Goal: Task Accomplishment & Management: Manage account settings

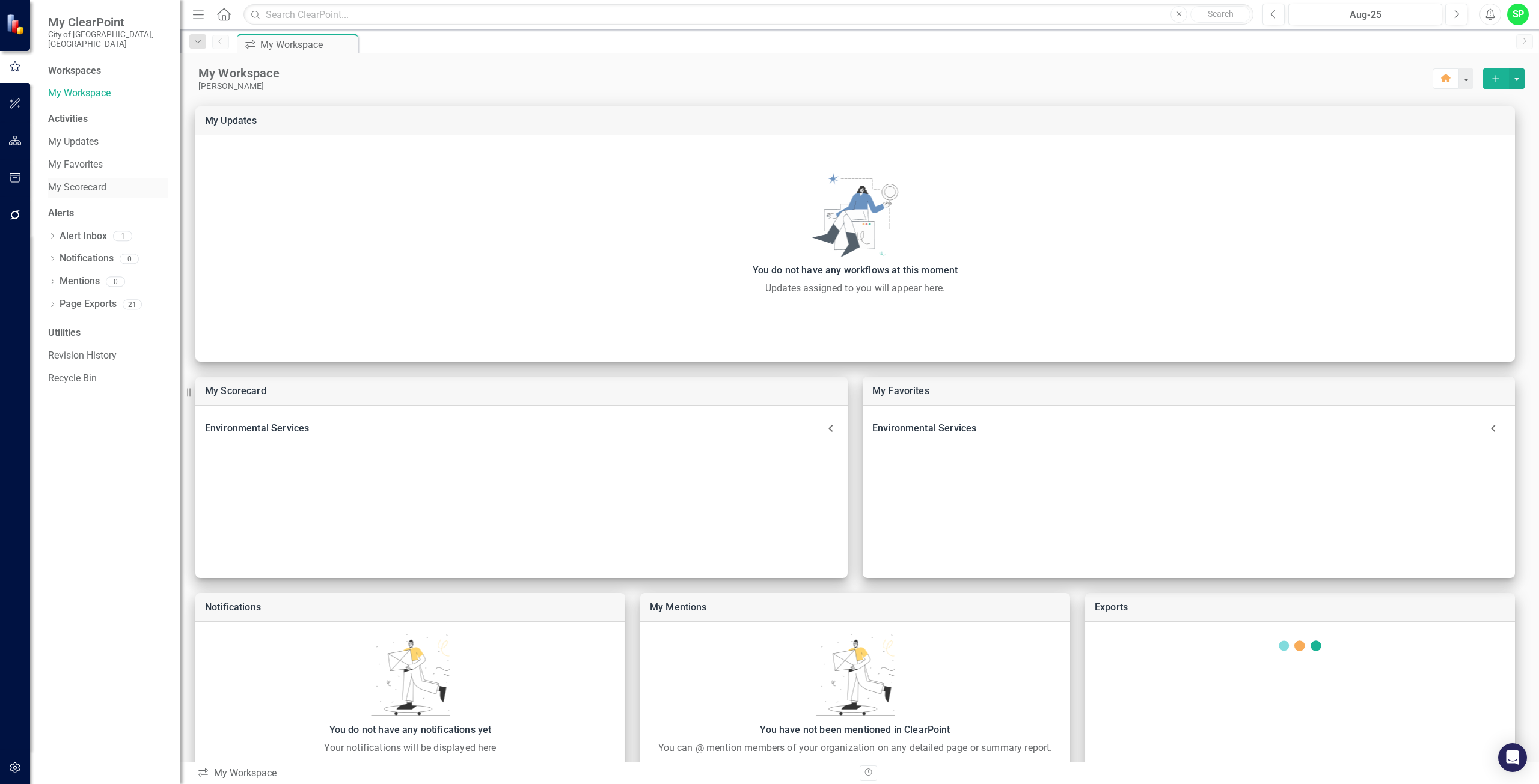
click at [70, 181] on link "My Scorecard" at bounding box center [108, 188] width 121 height 14
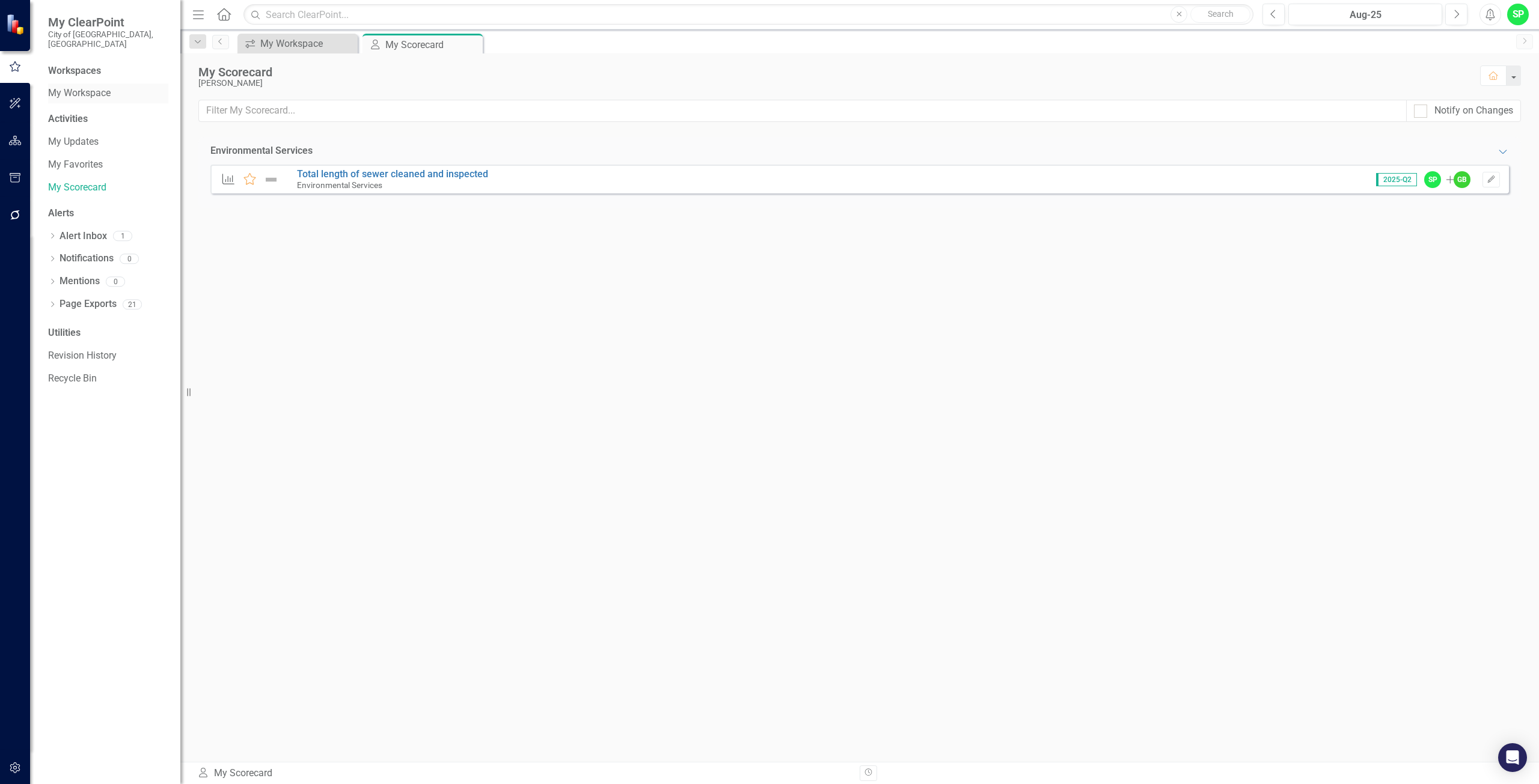
click at [66, 86] on link "My Workspace" at bounding box center [108, 93] width 121 height 14
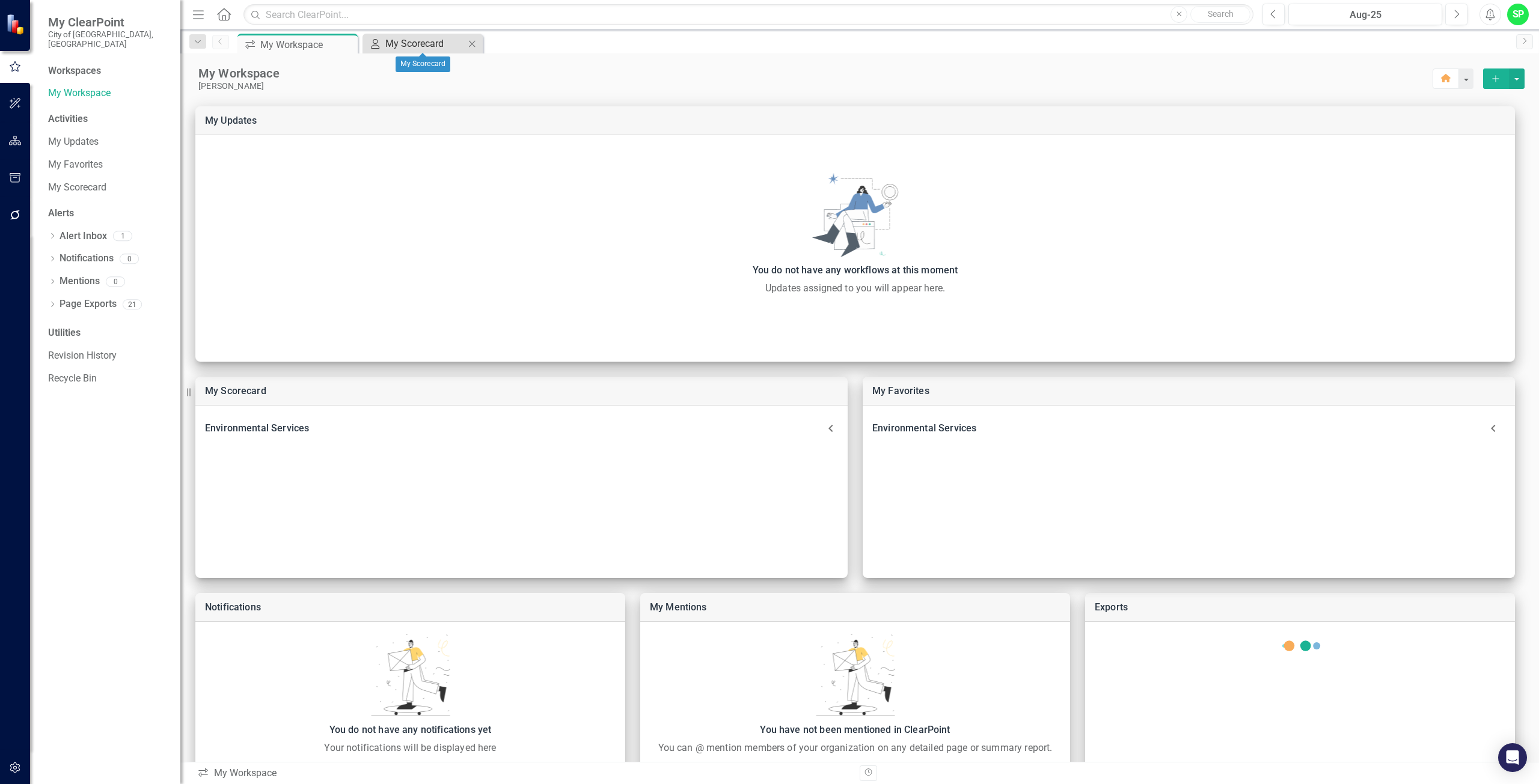
click at [379, 42] on icon "My Scorecard" at bounding box center [375, 43] width 12 height 9
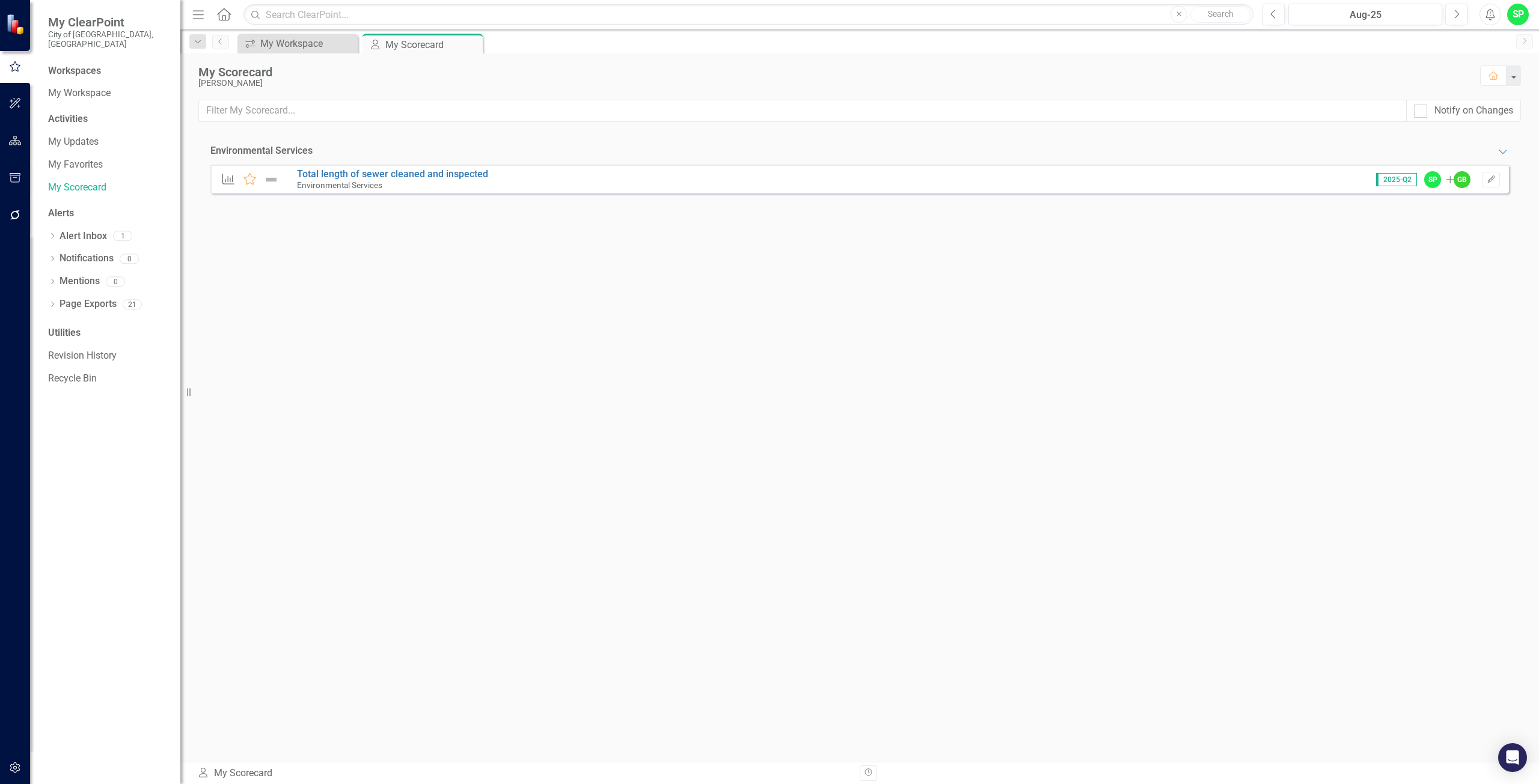
click at [72, 64] on div "Workspaces" at bounding box center [74, 71] width 52 height 14
click at [202, 16] on icon "Menu" at bounding box center [198, 14] width 16 height 13
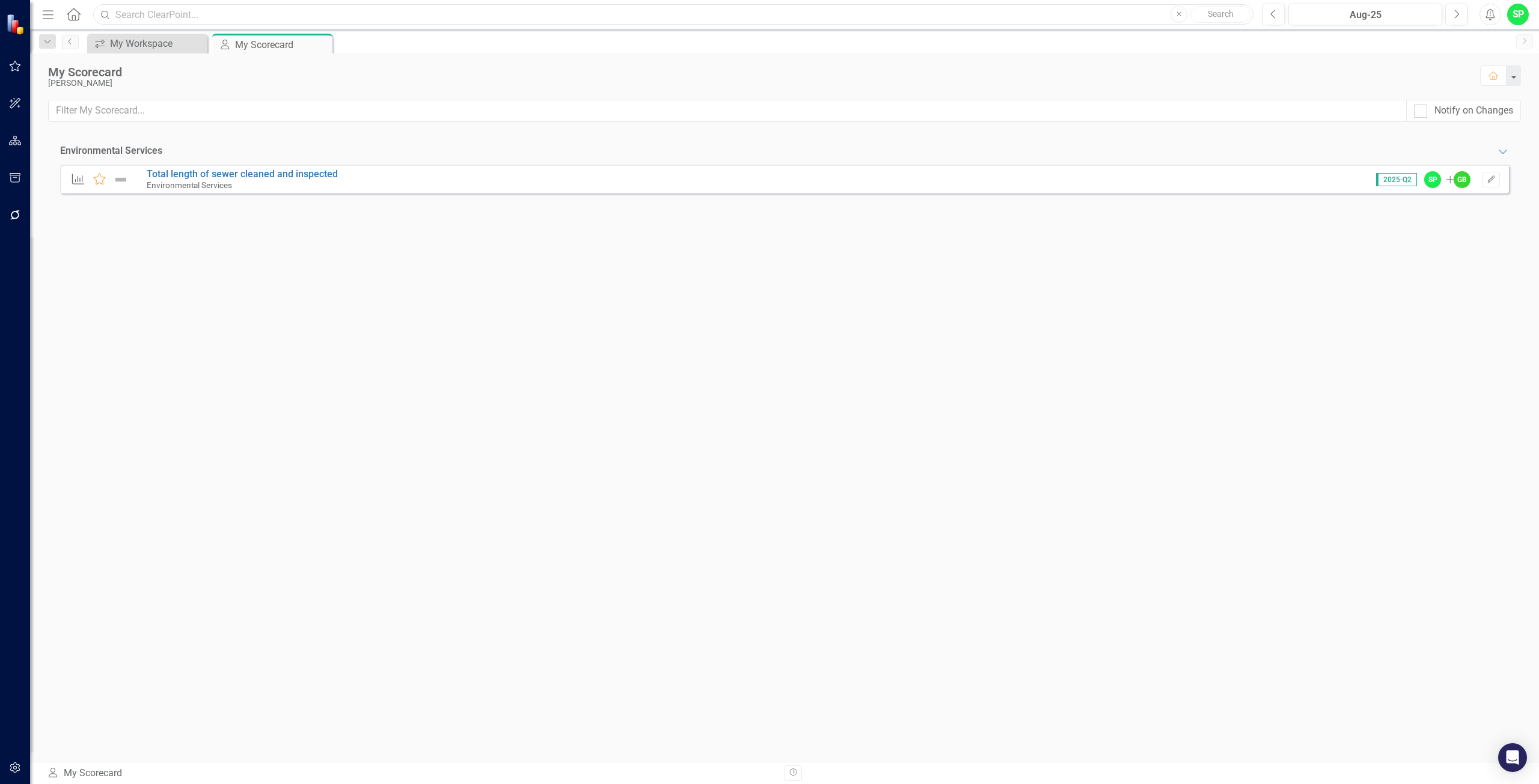
click at [202, 15] on input "text" at bounding box center [673, 15] width 1160 height 21
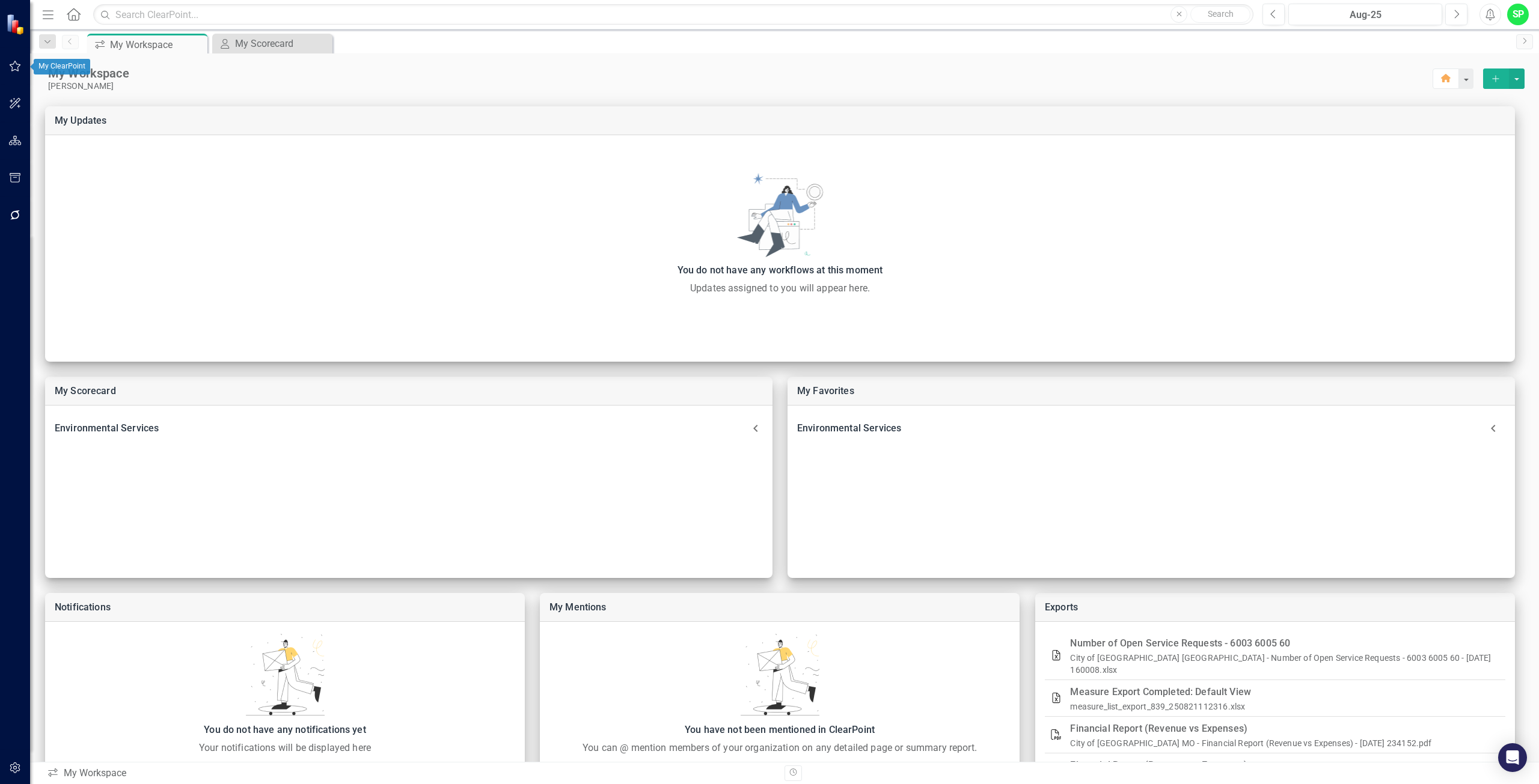
click at [13, 67] on icon "button" at bounding box center [16, 66] width 13 height 9
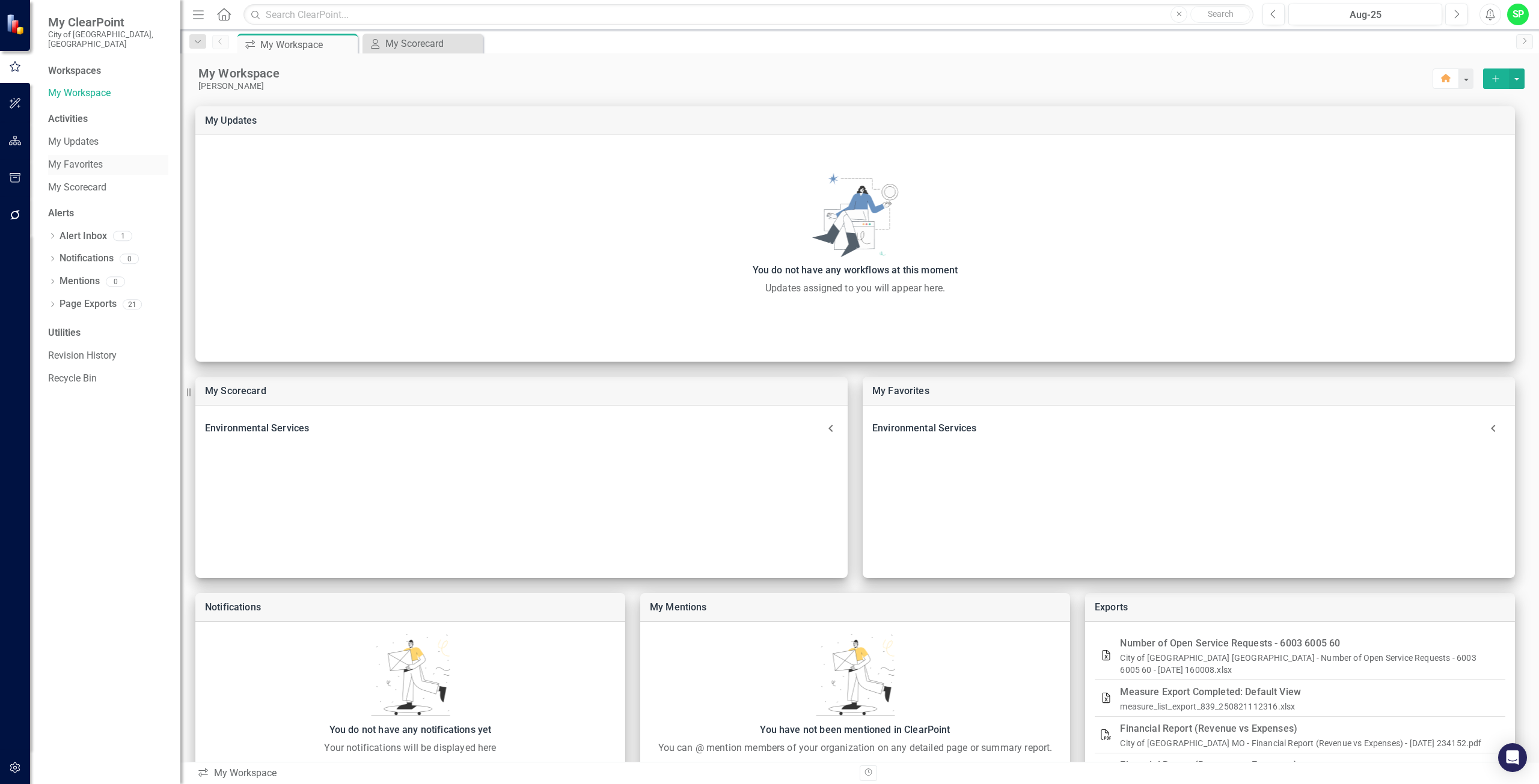
click at [86, 158] on link "My Favorites" at bounding box center [108, 165] width 121 height 14
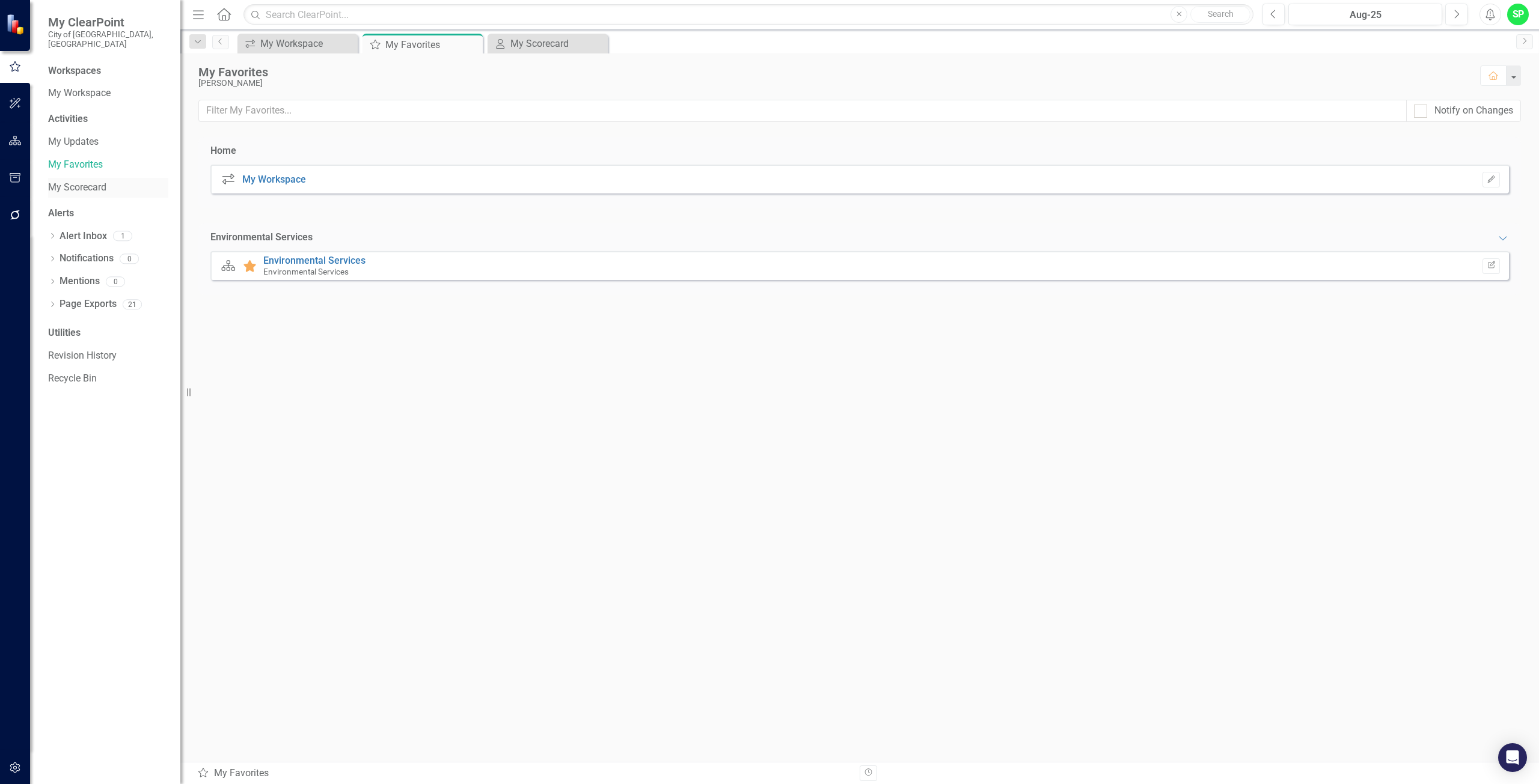
click at [88, 181] on link "My Scorecard" at bounding box center [108, 188] width 121 height 14
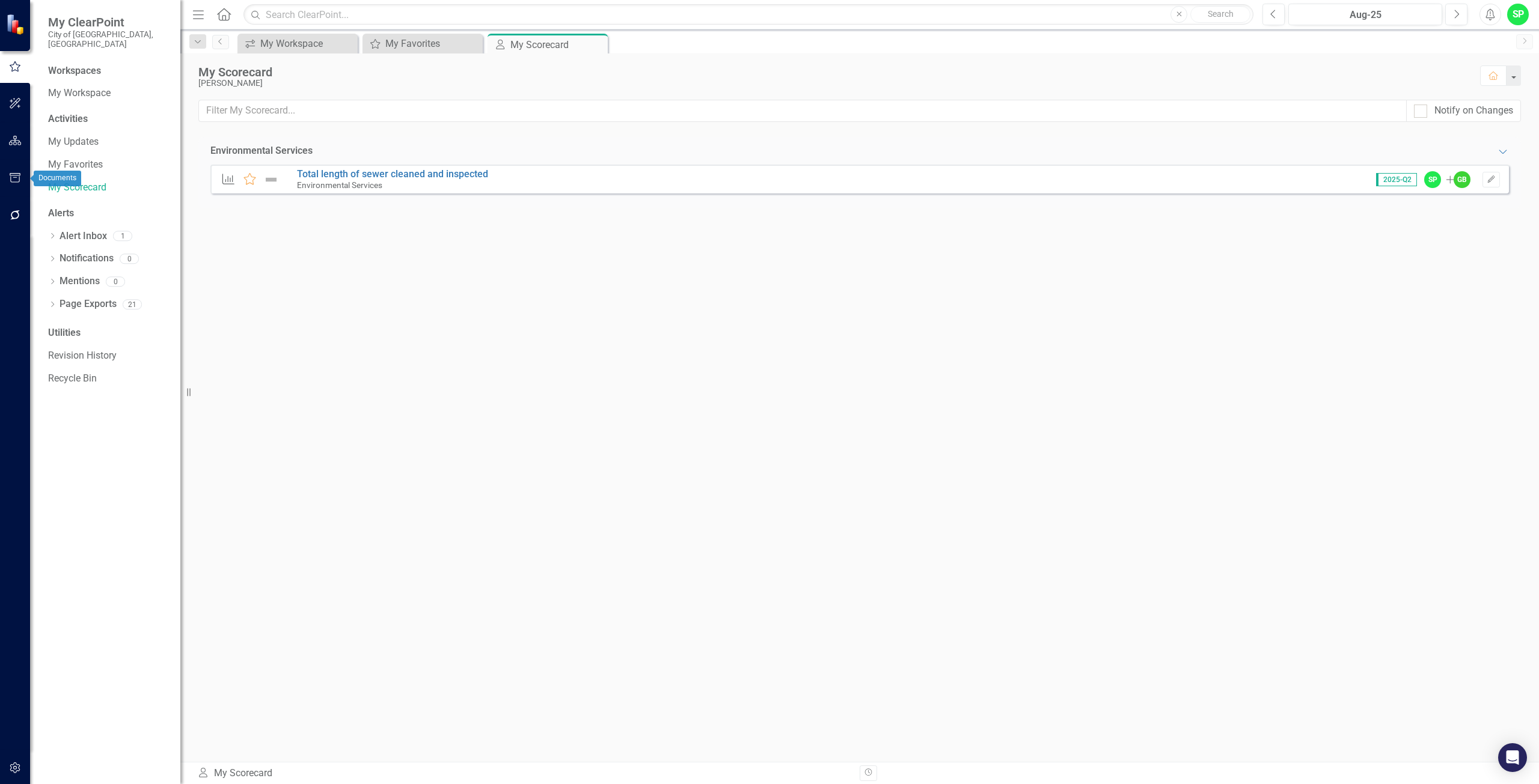
click at [18, 176] on icon "button" at bounding box center [15, 178] width 11 height 9
click at [17, 137] on icon "button" at bounding box center [16, 141] width 13 height 9
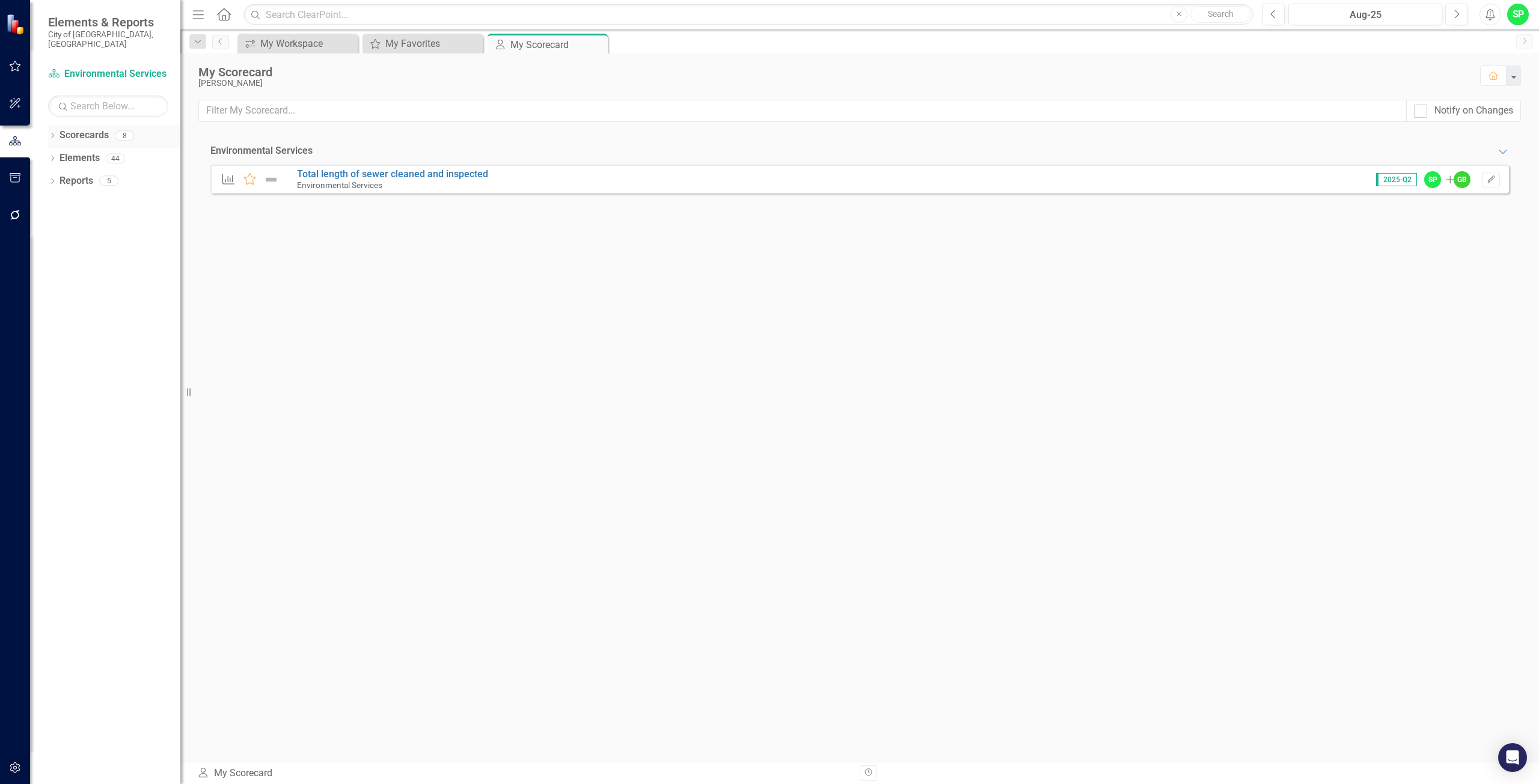
click at [84, 129] on link "Scorecards" at bounding box center [85, 135] width 50 height 14
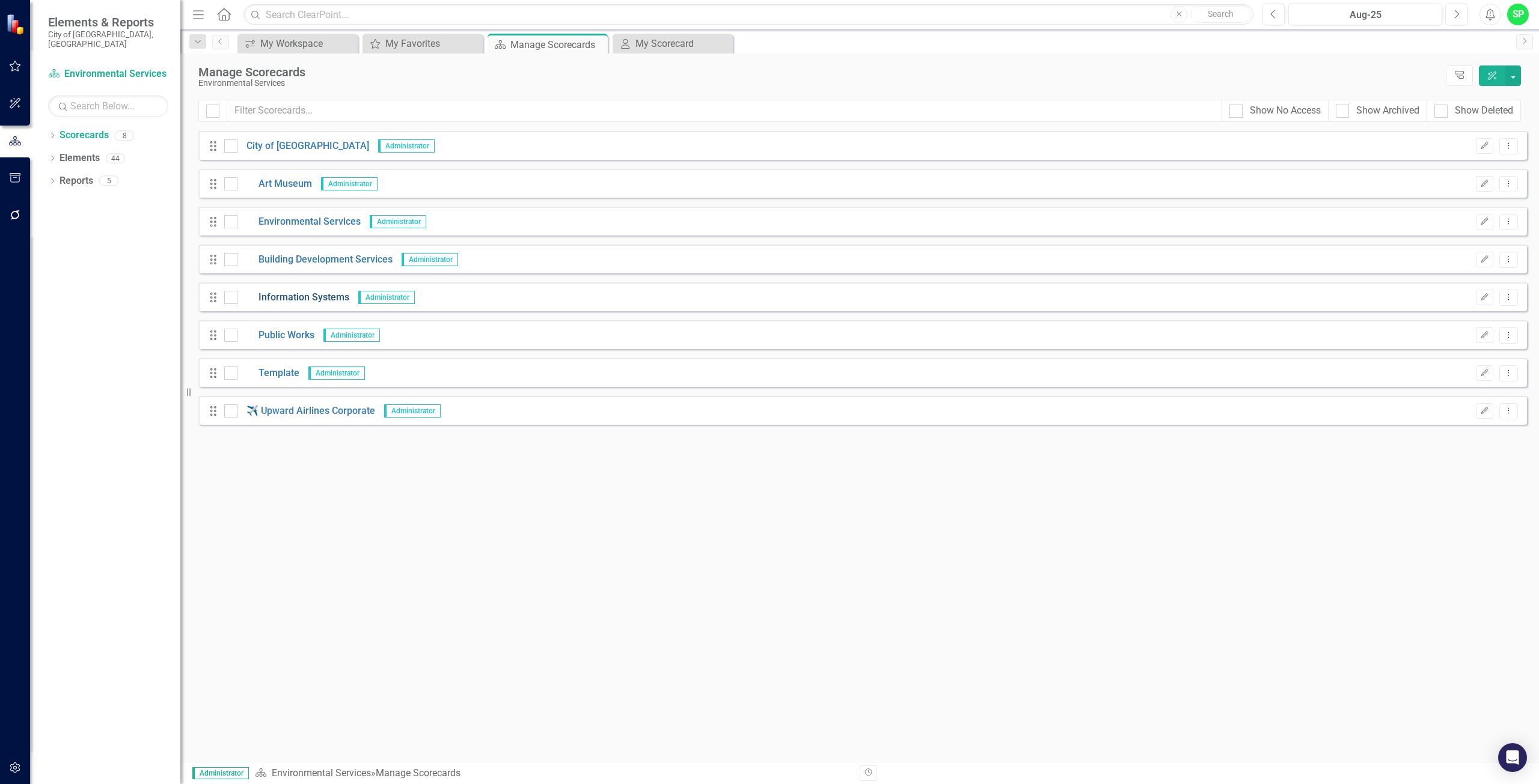
click at [310, 297] on link "Information Systems" at bounding box center [293, 297] width 111 height 14
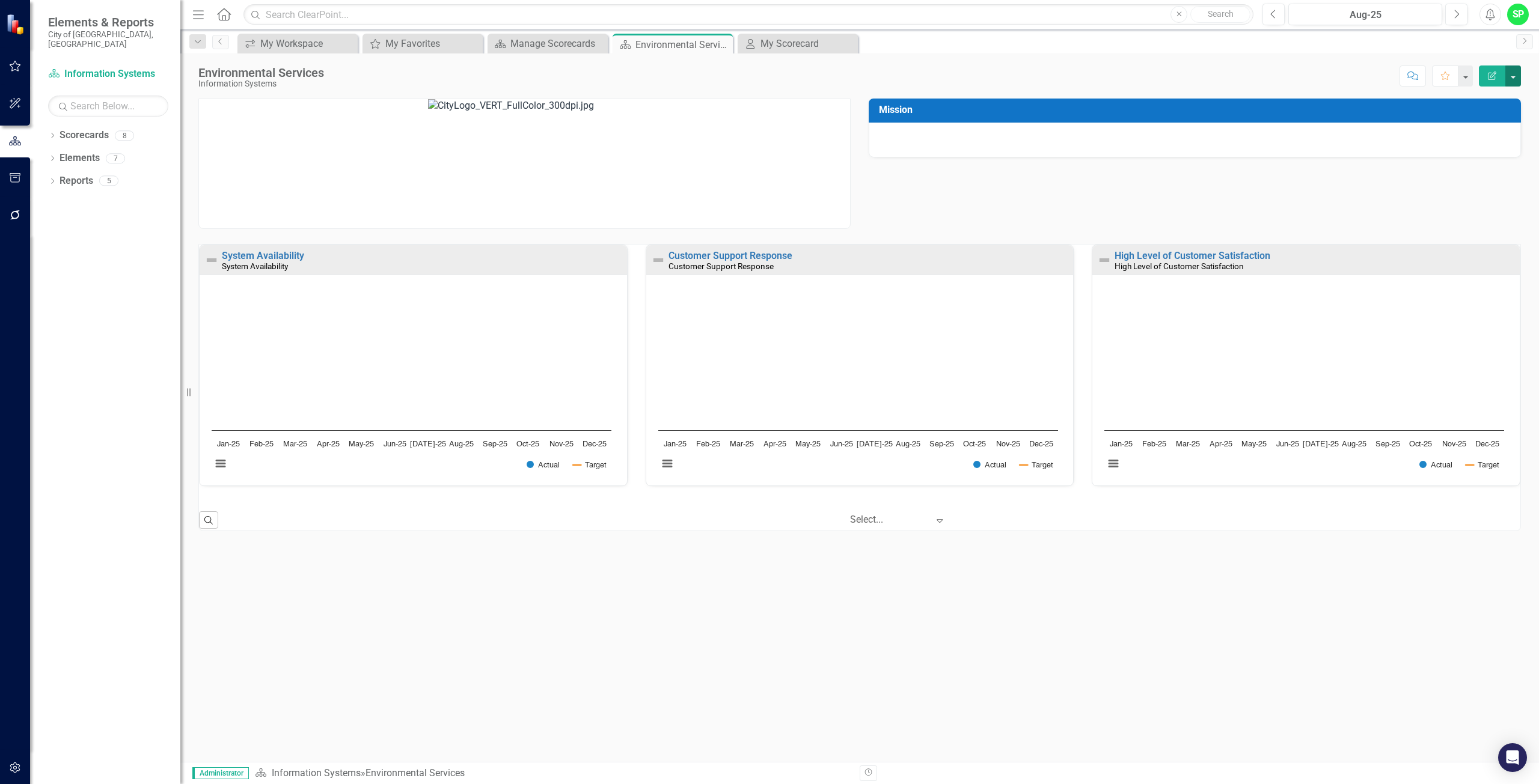
click at [1511, 75] on button "button" at bounding box center [1512, 75] width 16 height 21
click at [1478, 95] on link "Edit Edit Scorecard" at bounding box center [1472, 98] width 98 height 22
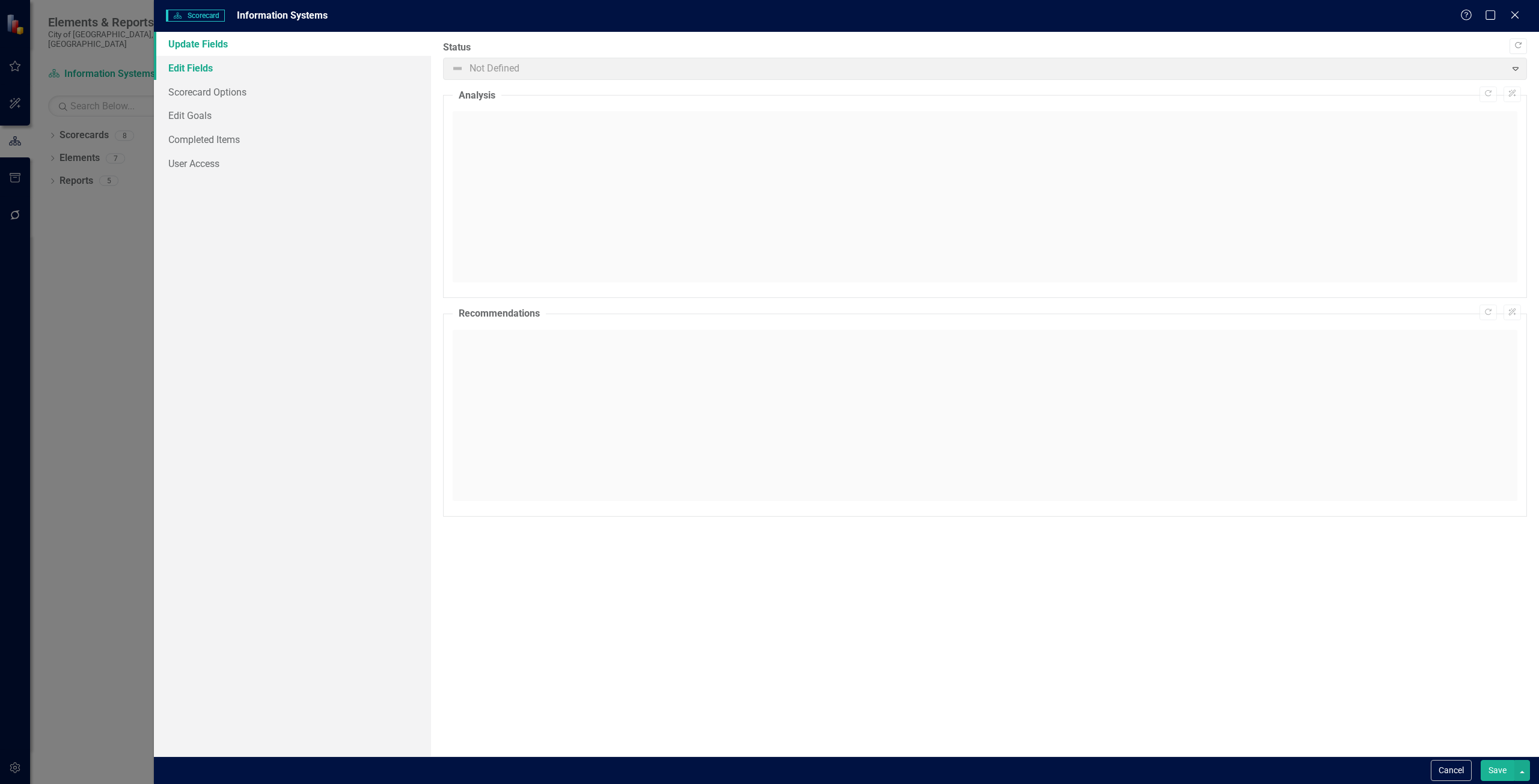
click at [195, 58] on link "Edit Fields" at bounding box center [292, 68] width 277 height 24
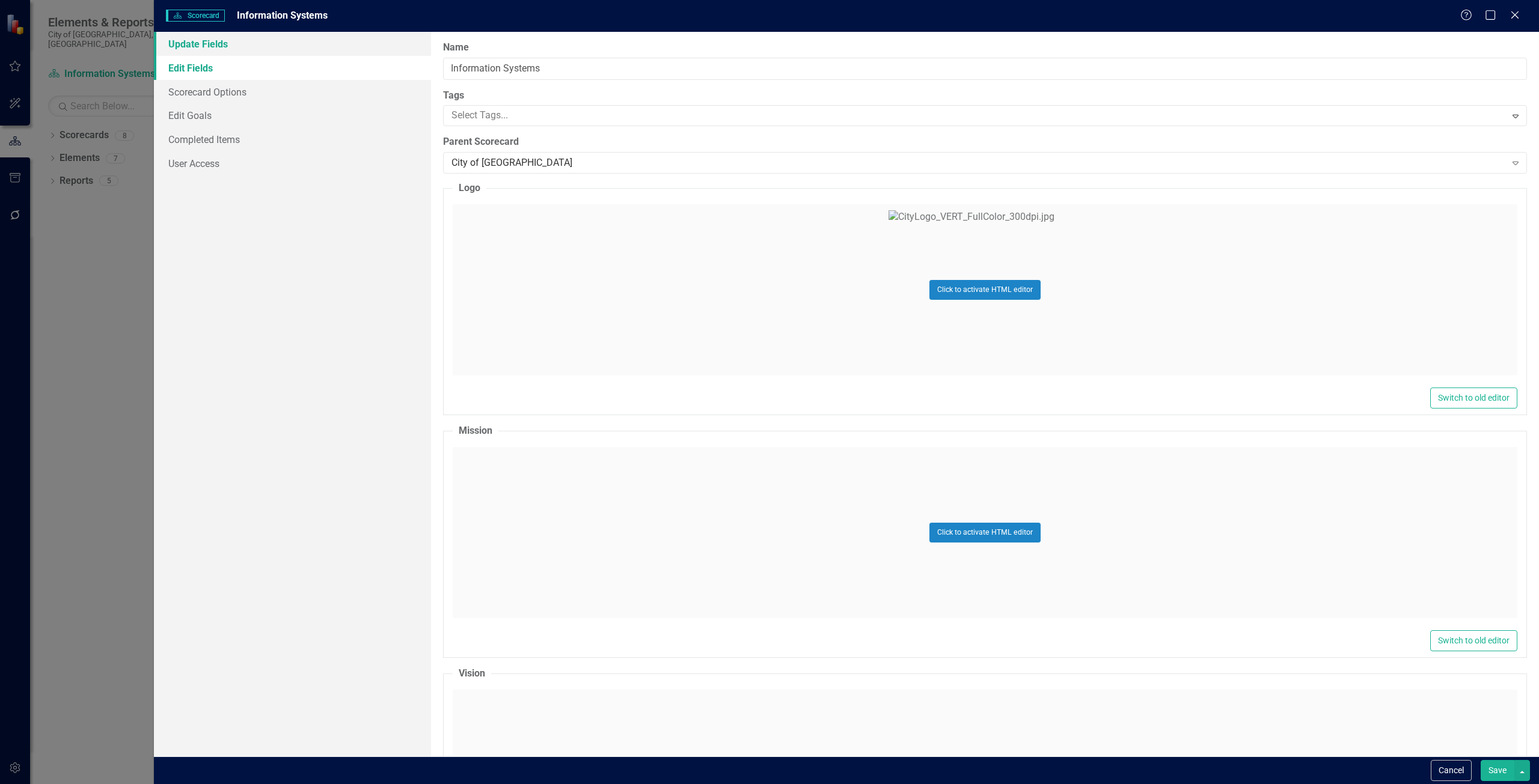
click at [193, 50] on link "Update Fields" at bounding box center [292, 44] width 277 height 24
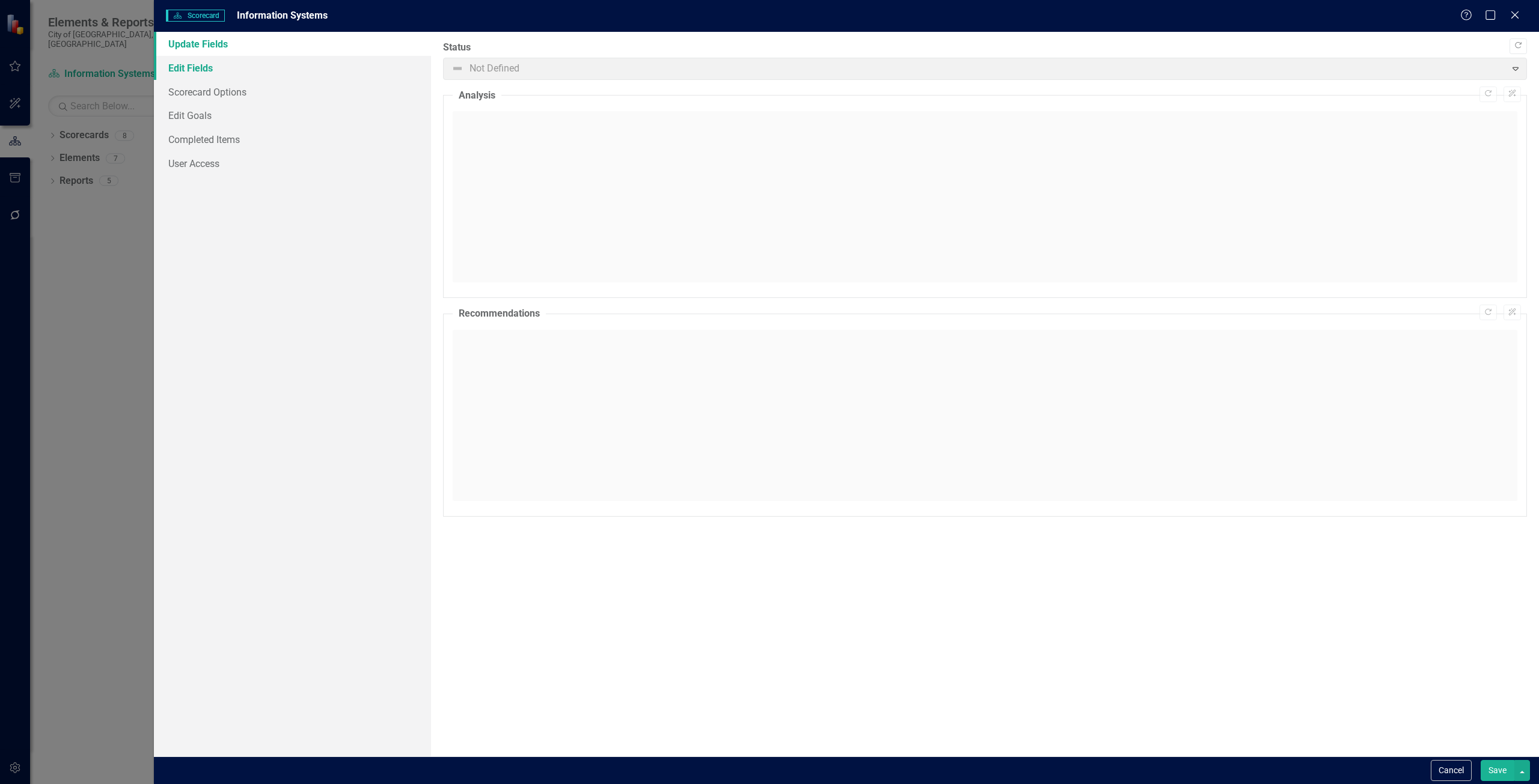
click at [189, 72] on link "Edit Fields" at bounding box center [292, 68] width 277 height 24
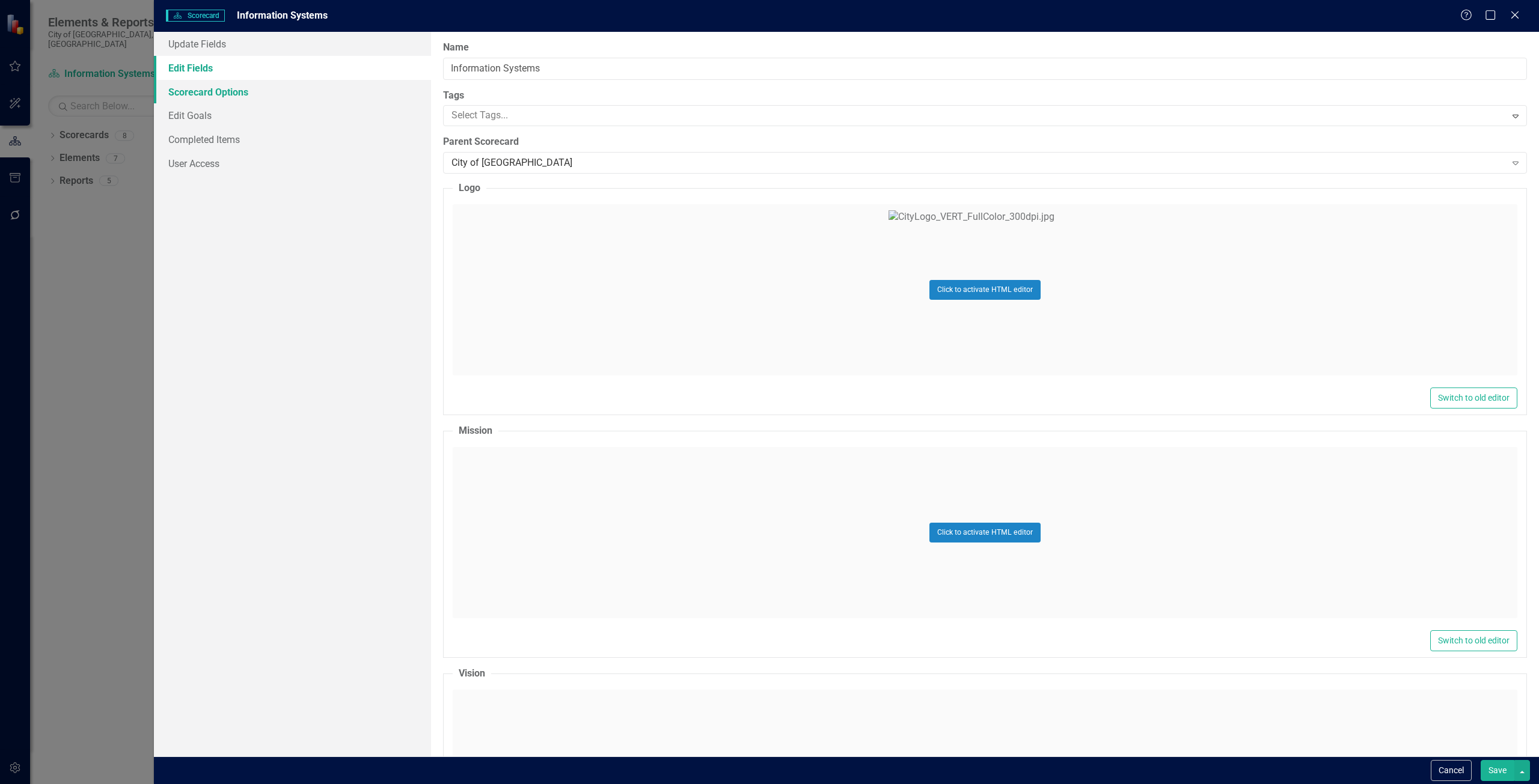
click at [190, 96] on link "Scorecard Options" at bounding box center [292, 92] width 277 height 24
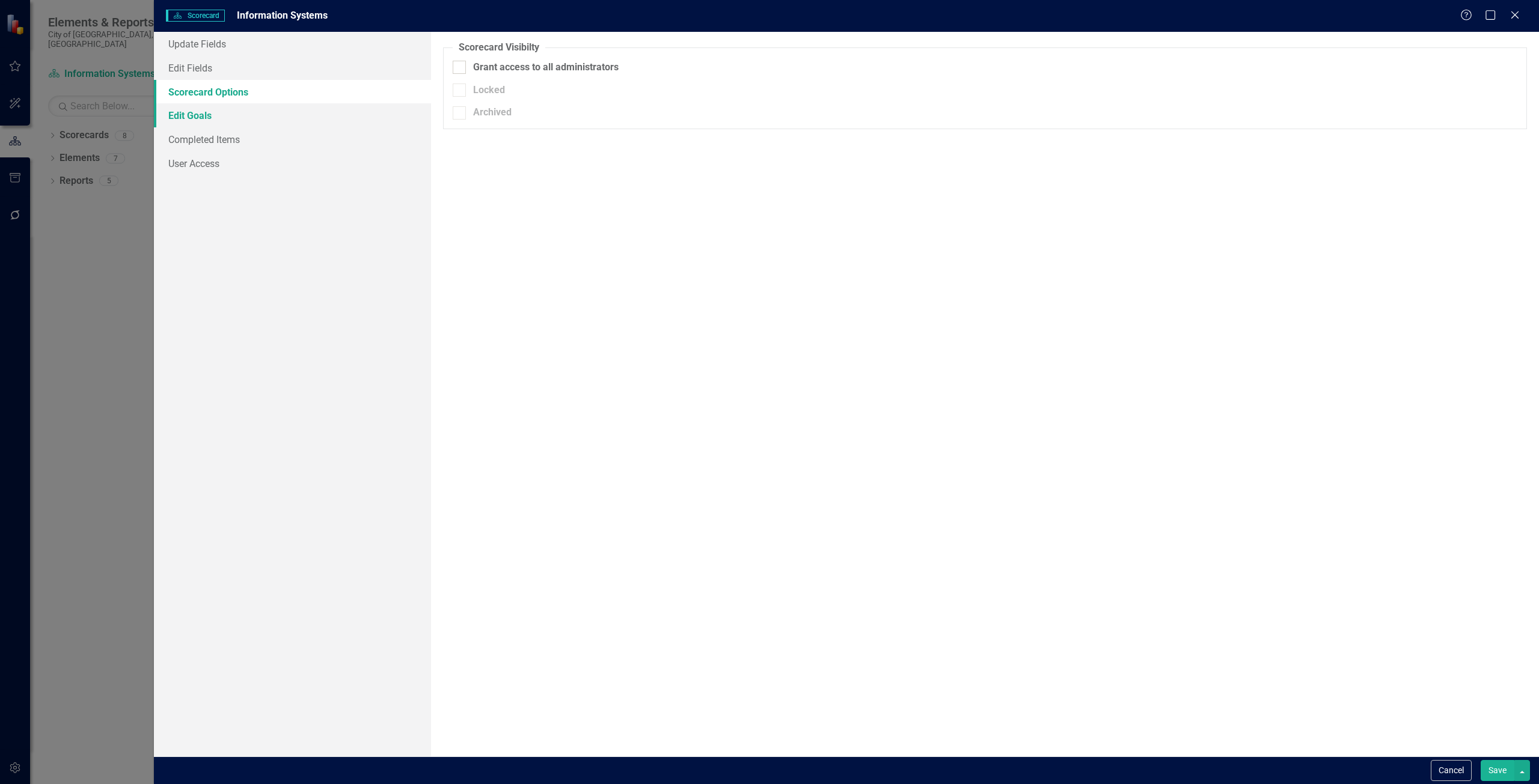
click at [190, 115] on link "Edit Goals" at bounding box center [292, 115] width 277 height 24
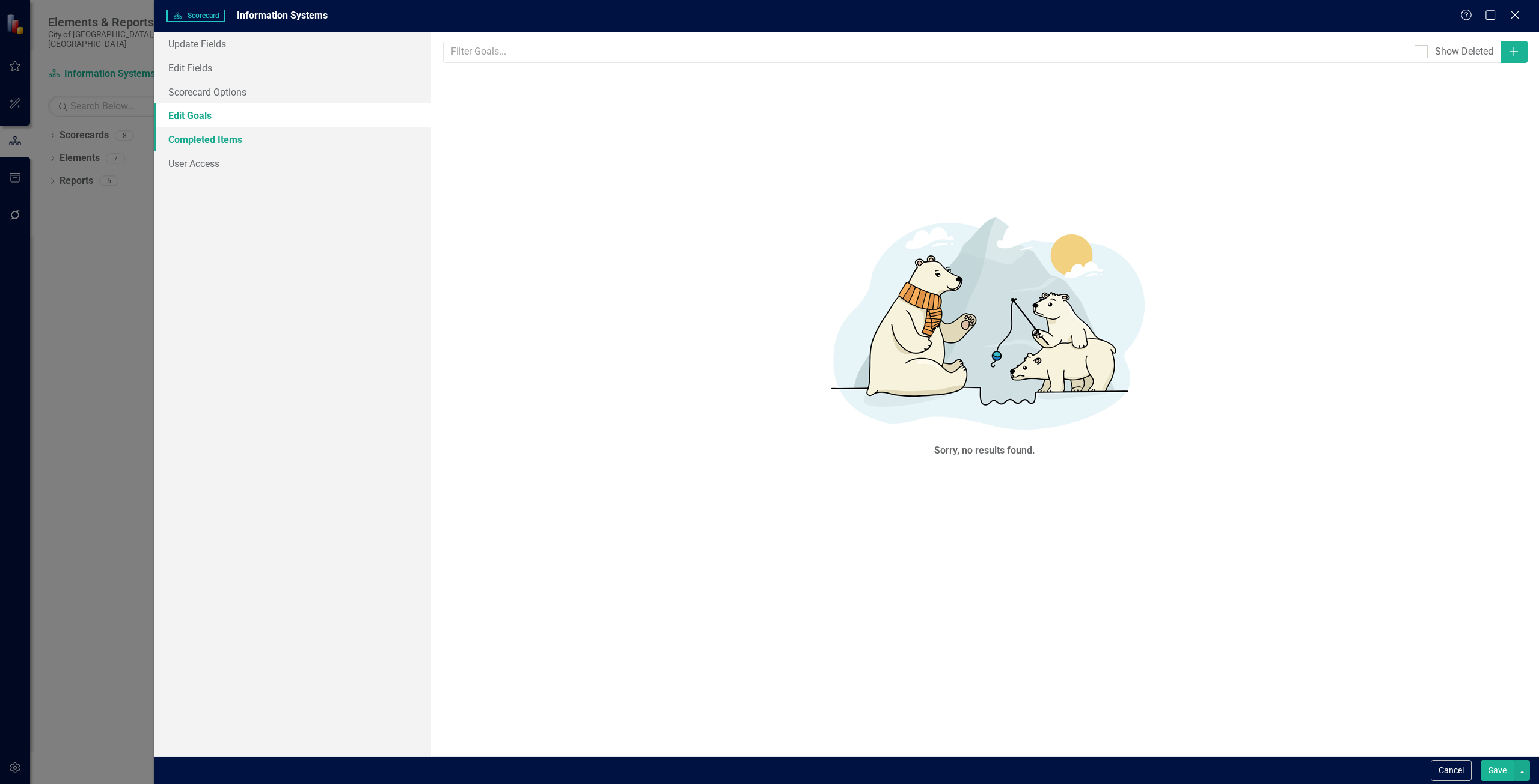
click at [195, 139] on link "Completed Items" at bounding box center [292, 139] width 277 height 24
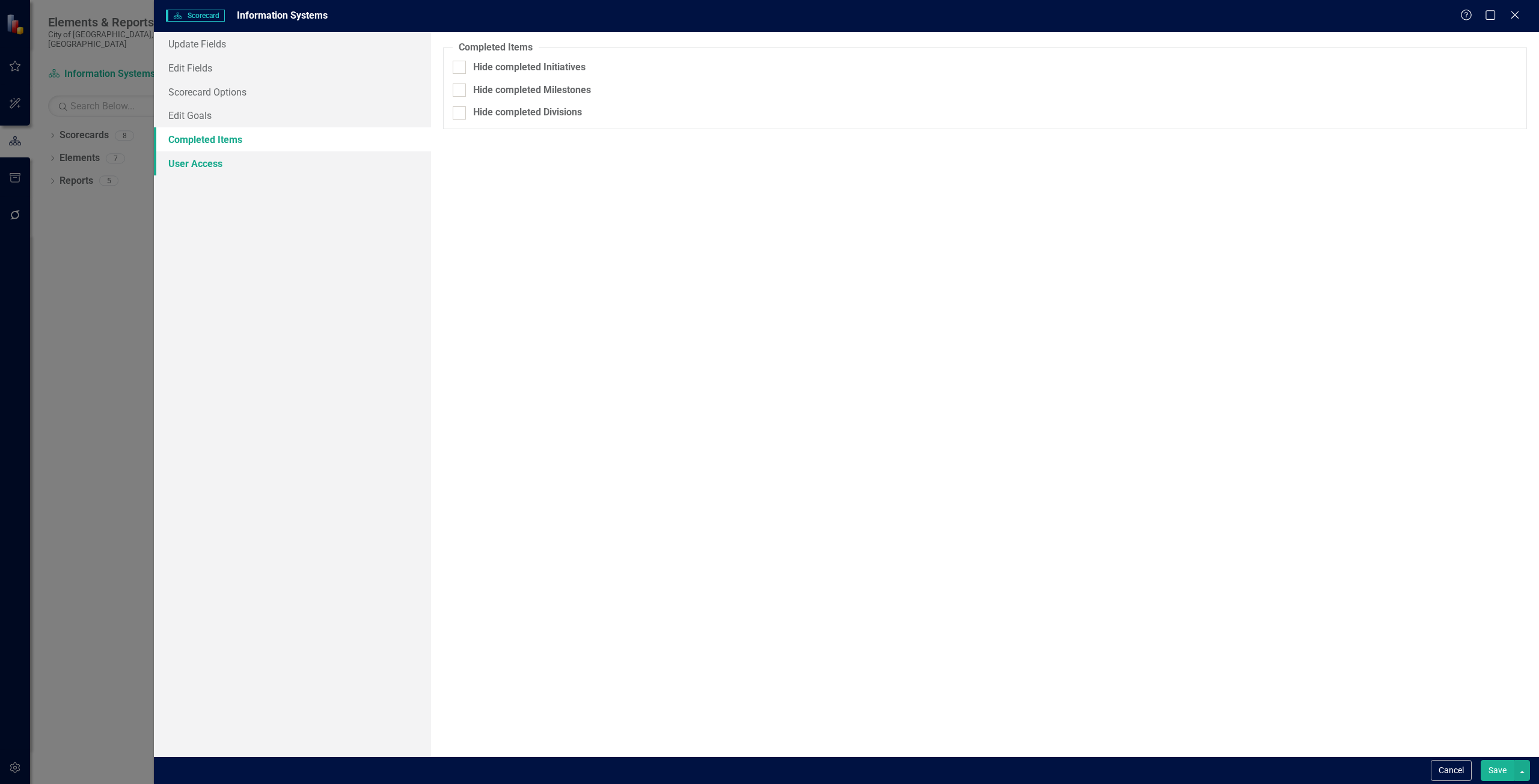
click at [195, 162] on link "User Access" at bounding box center [292, 164] width 277 height 24
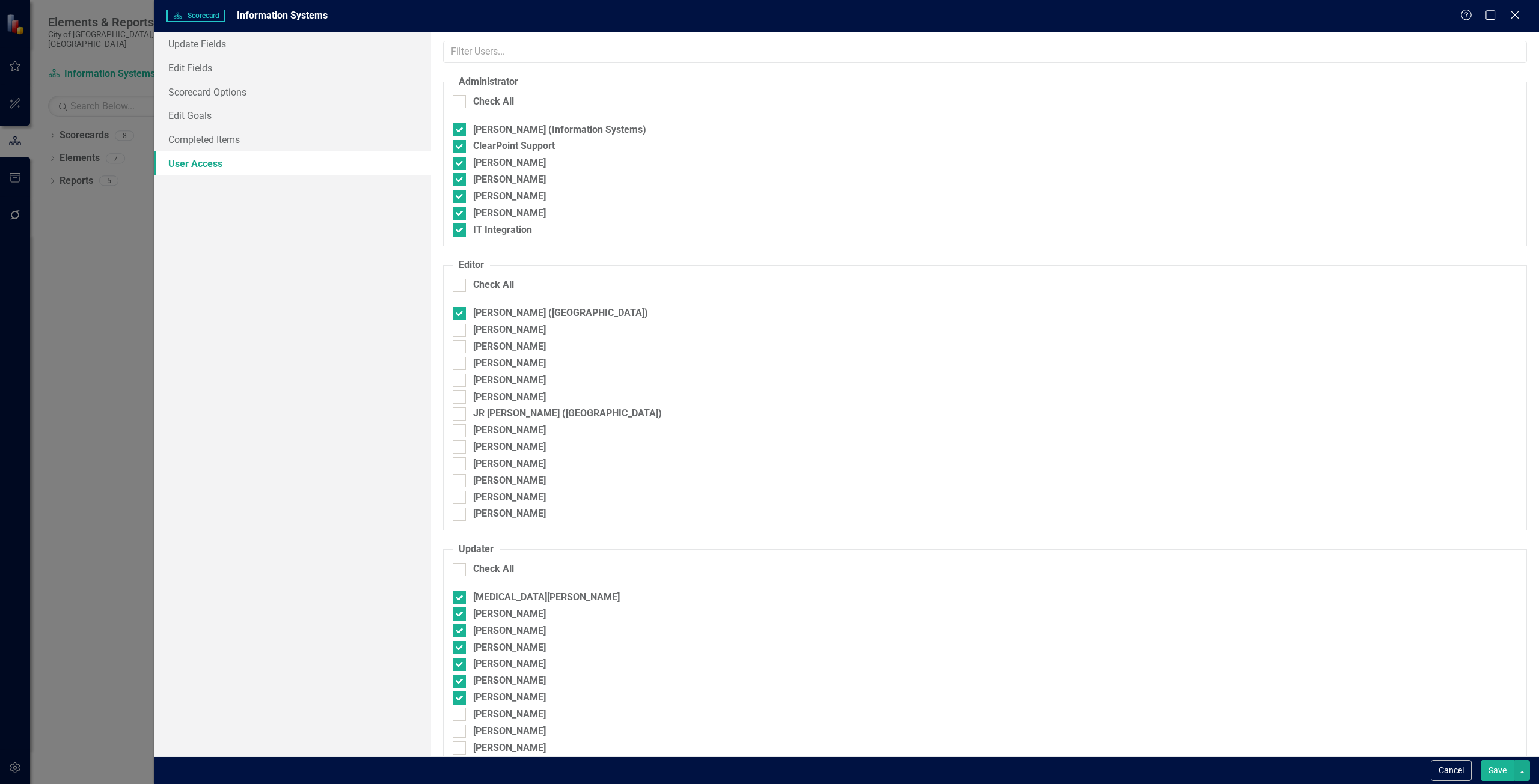
checkbox input "true"
checkbox input "false"
click at [193, 36] on link "Update Fields" at bounding box center [292, 44] width 277 height 24
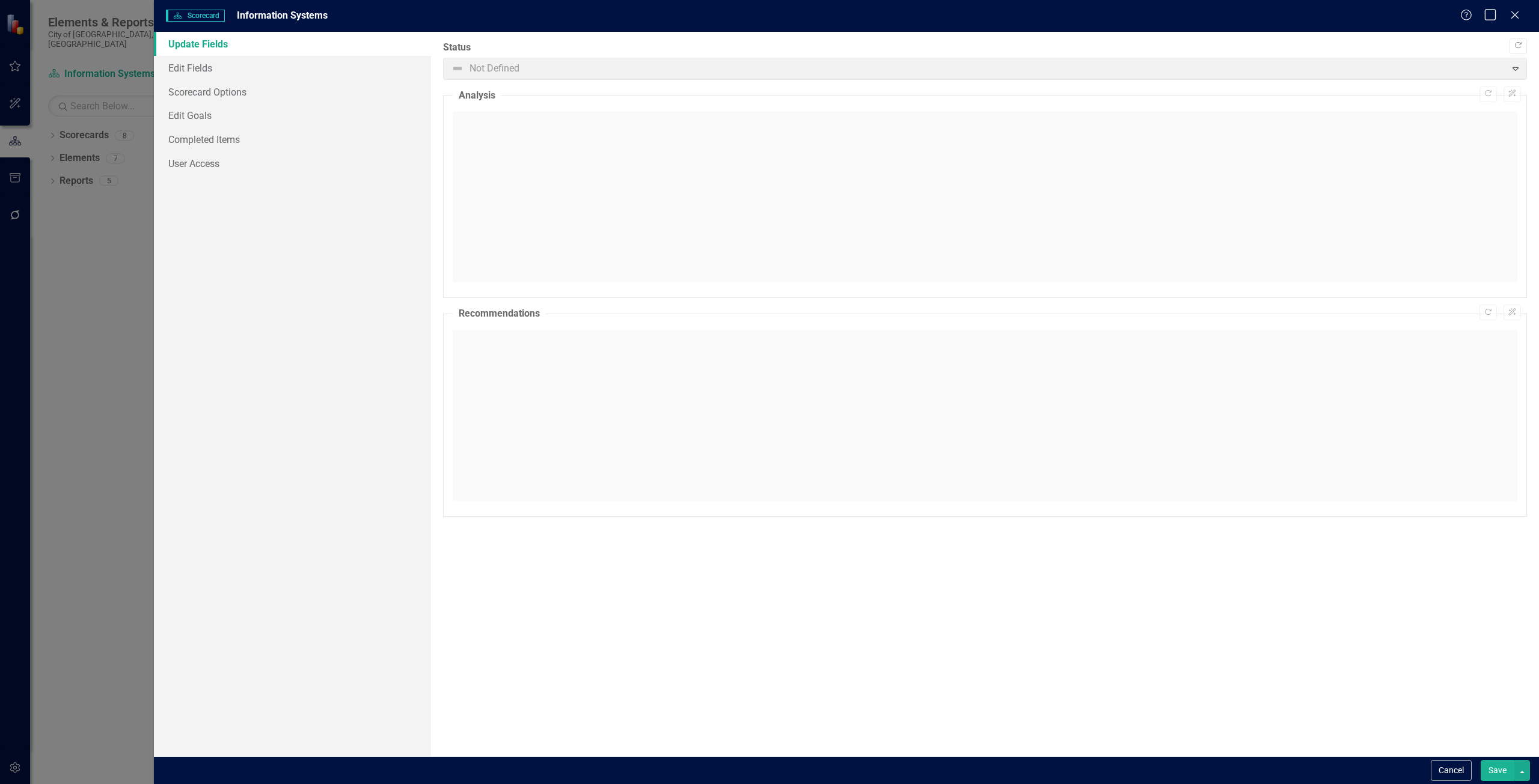
click at [1494, 15] on icon "Maximize" at bounding box center [1490, 15] width 15 height 11
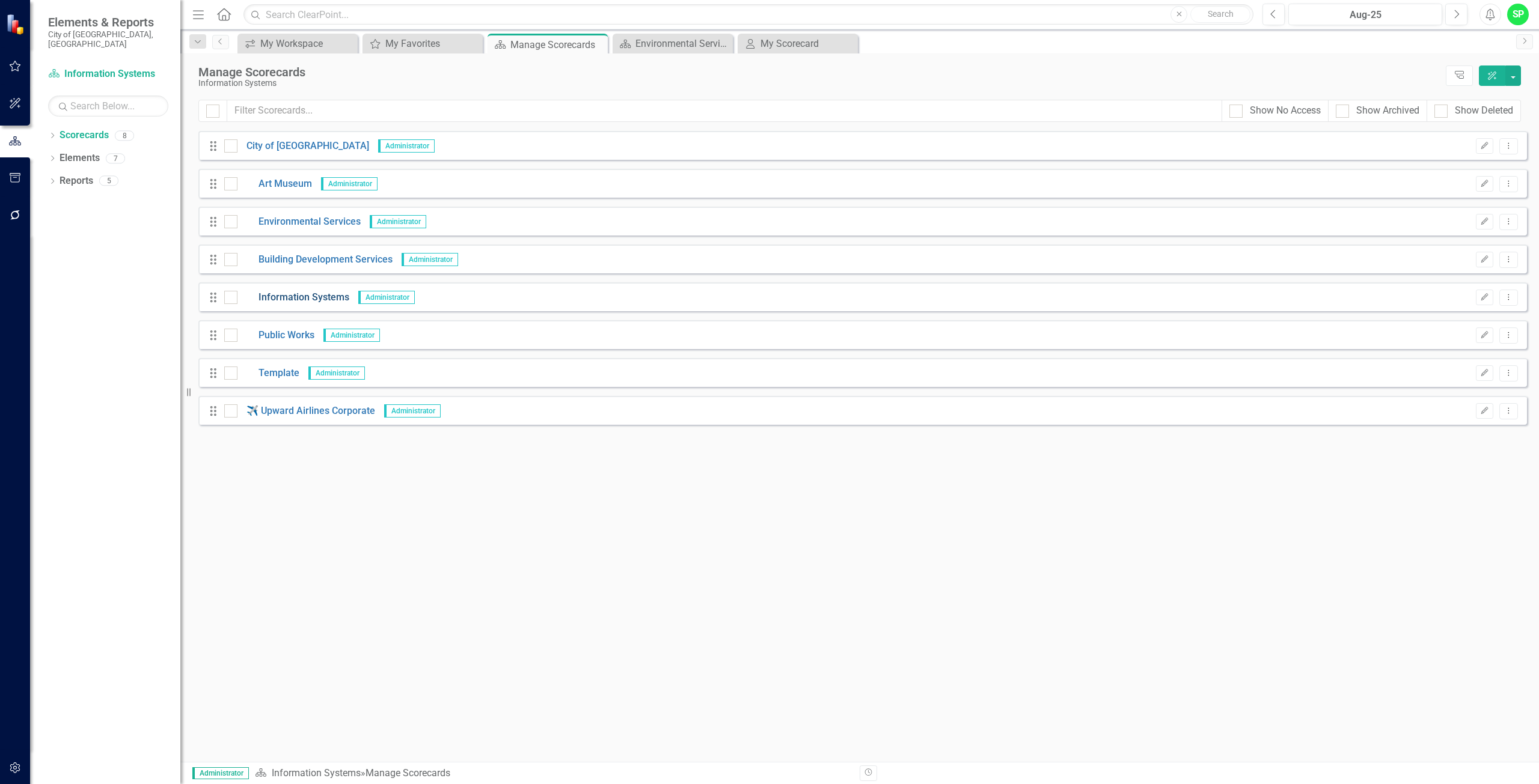
click at [292, 299] on link "Information Systems" at bounding box center [293, 297] width 111 height 14
